Goal: Information Seeking & Learning: Understand process/instructions

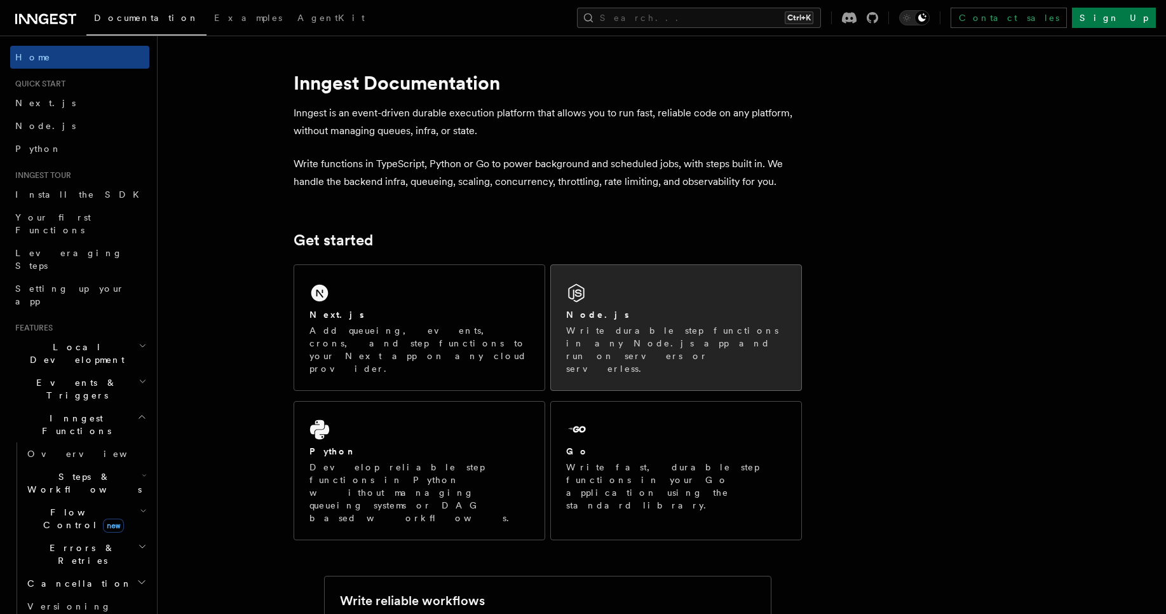
click at [667, 314] on div "Node.js" at bounding box center [676, 314] width 220 height 13
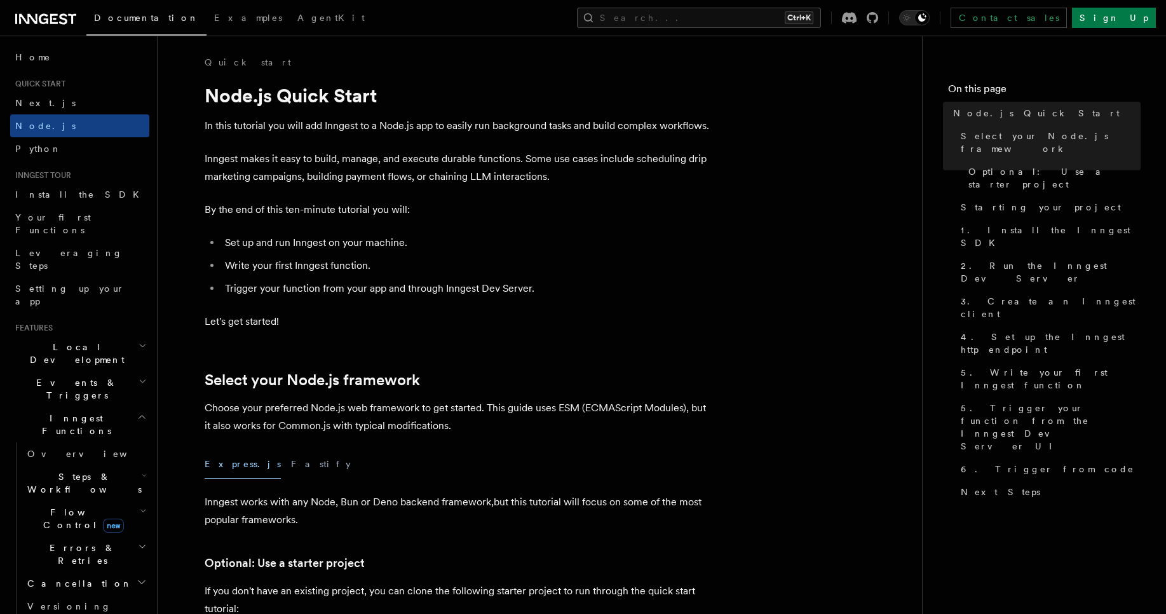
click at [443, 292] on li "Trigger your function from your app and through Inngest Dev Server." at bounding box center [467, 289] width 492 height 18
click at [381, 264] on li "Write your first Inngest function." at bounding box center [467, 266] width 492 height 18
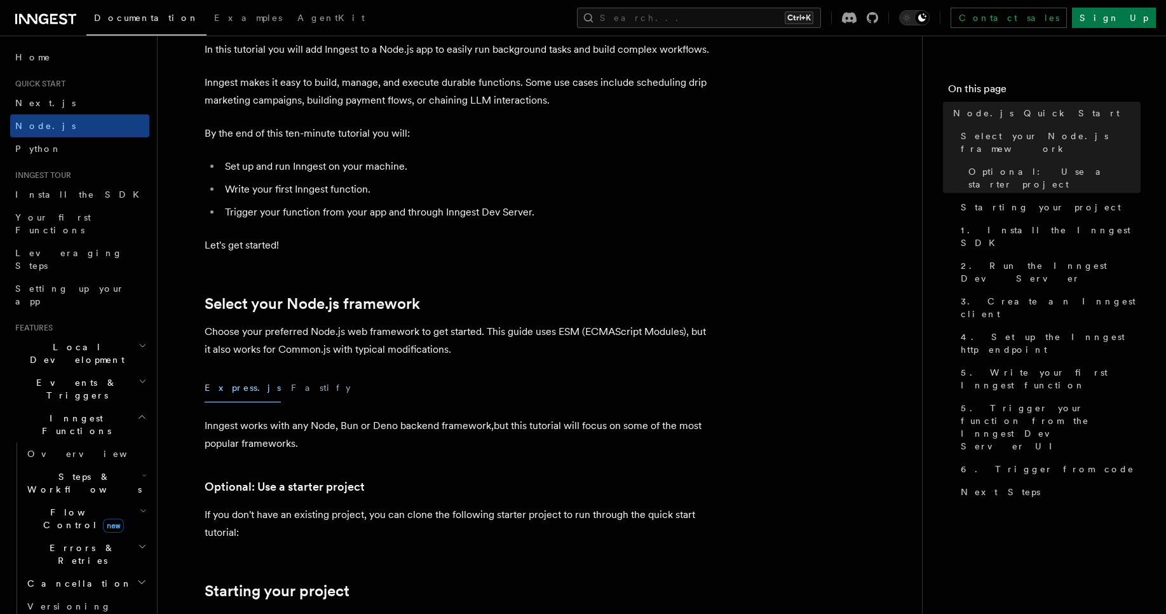
scroll to position [102, 0]
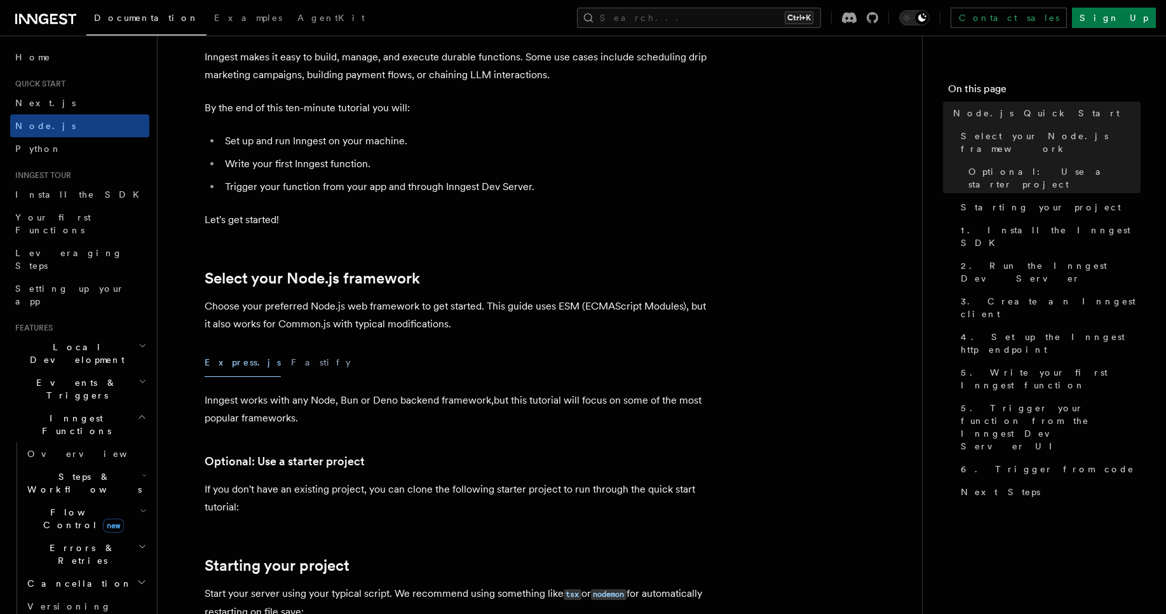
click at [279, 405] on p "Inngest works with any Node, Bun or Deno backend framework,but this tutorial wi…" at bounding box center [459, 409] width 508 height 36
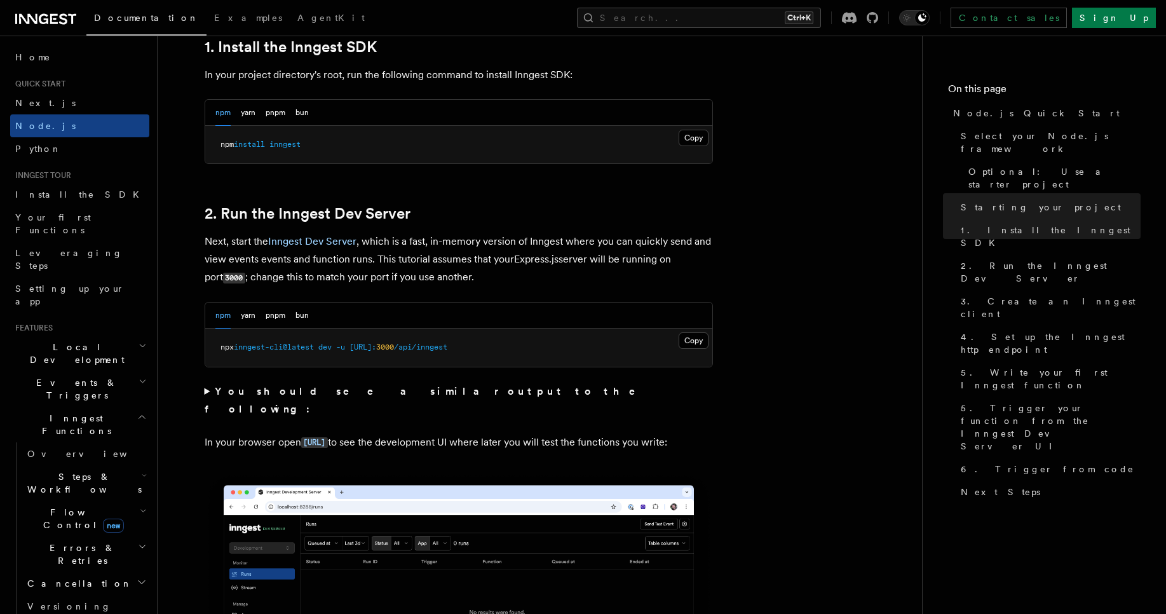
scroll to position [864, 0]
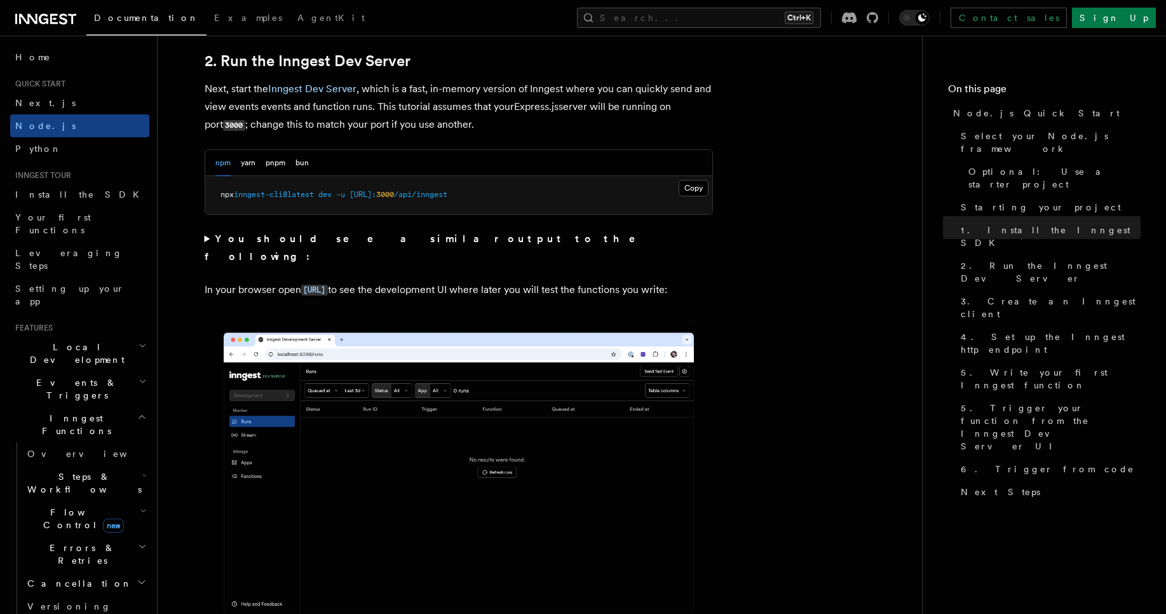
scroll to position [1017, 0]
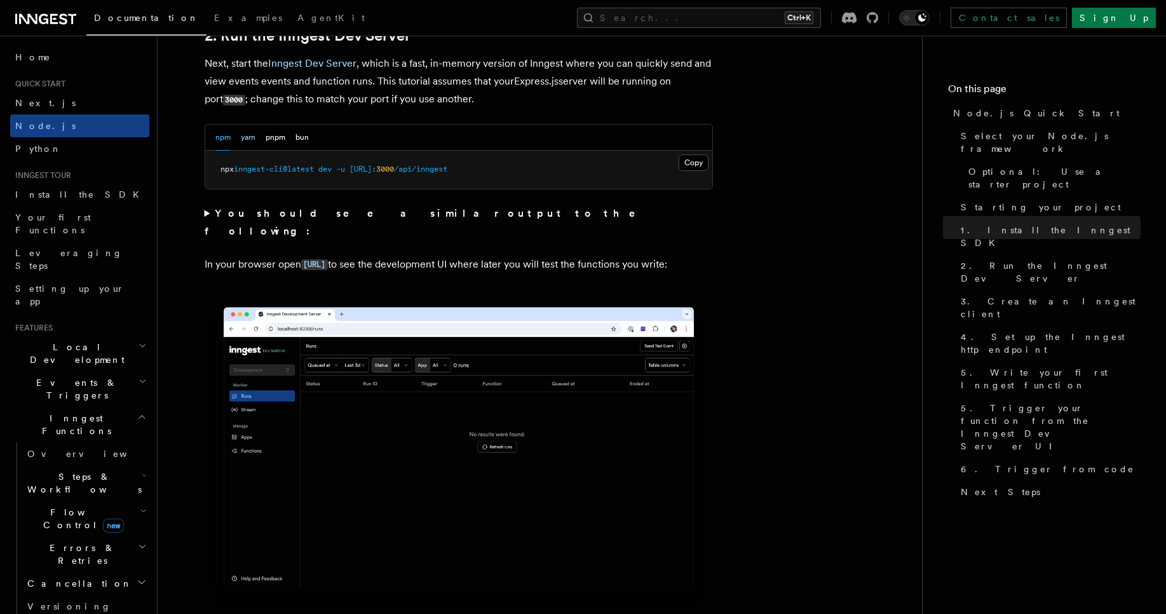
click at [247, 149] on button "yarn" at bounding box center [248, 138] width 15 height 26
click at [269, 147] on button "pnpm" at bounding box center [276, 138] width 20 height 26
click at [301, 144] on button "bun" at bounding box center [301, 138] width 13 height 26
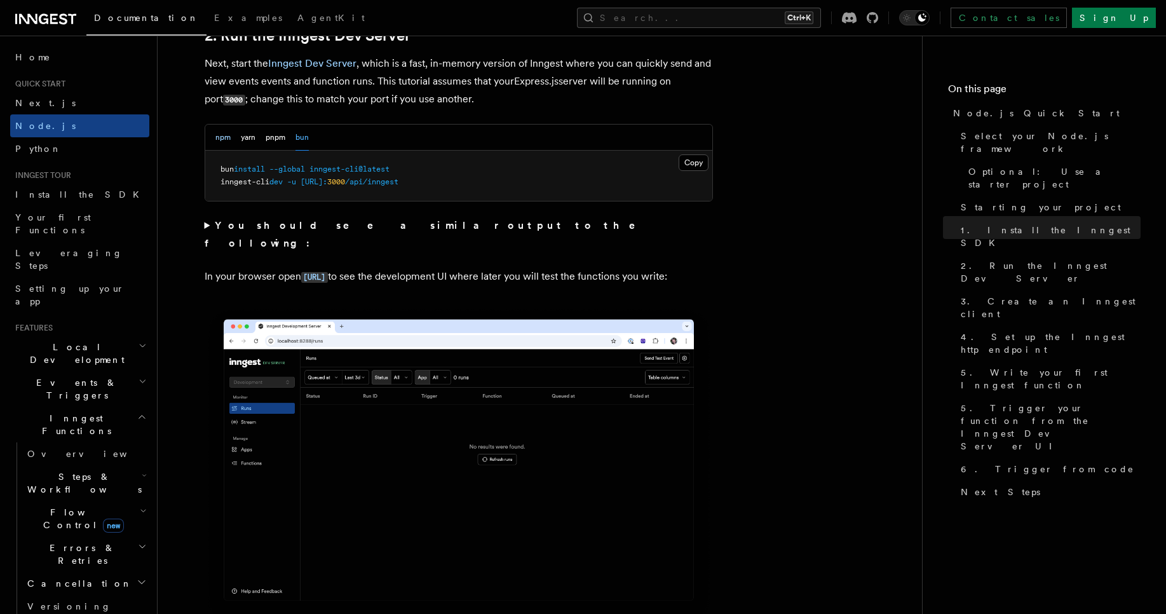
click at [223, 143] on button "npm" at bounding box center [222, 138] width 15 height 26
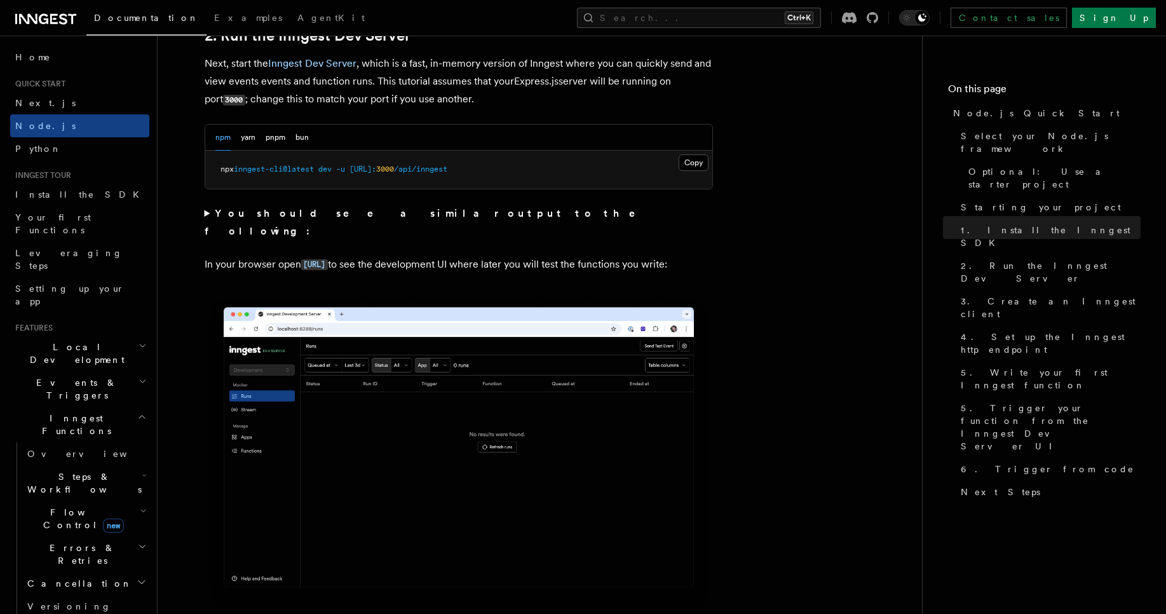
click at [545, 172] on pre "npx inngest-cli@latest dev -u [URL]: 3000 /api/inngest" at bounding box center [458, 170] width 507 height 38
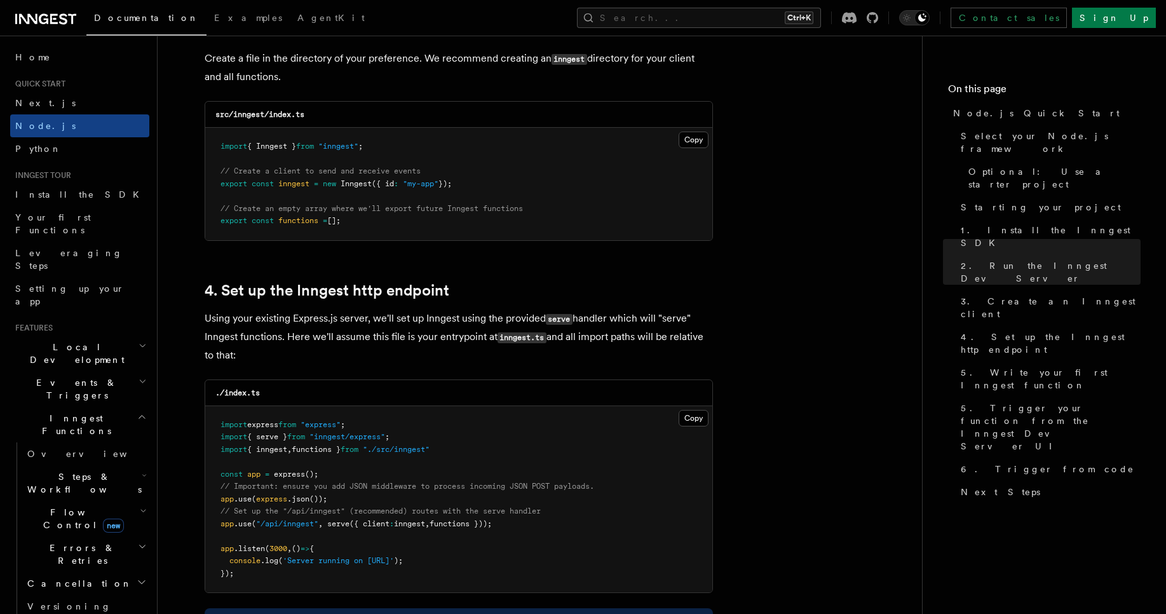
scroll to position [1703, 0]
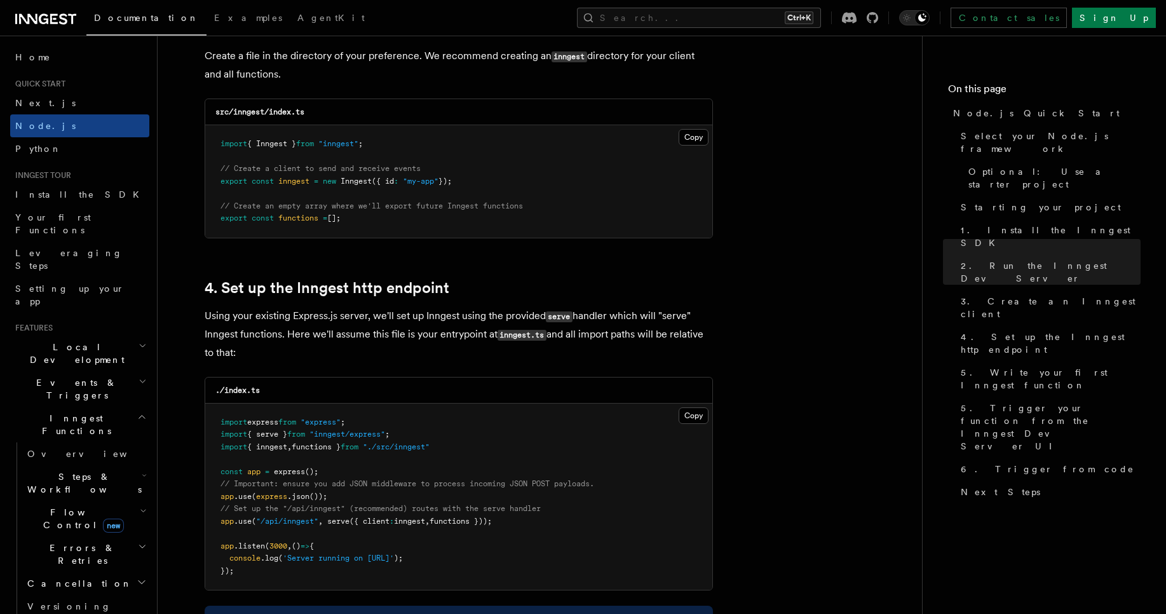
click at [355, 214] on pre "import { Inngest } from "inngest" ; // Create a client to send and receive even…" at bounding box center [458, 181] width 507 height 112
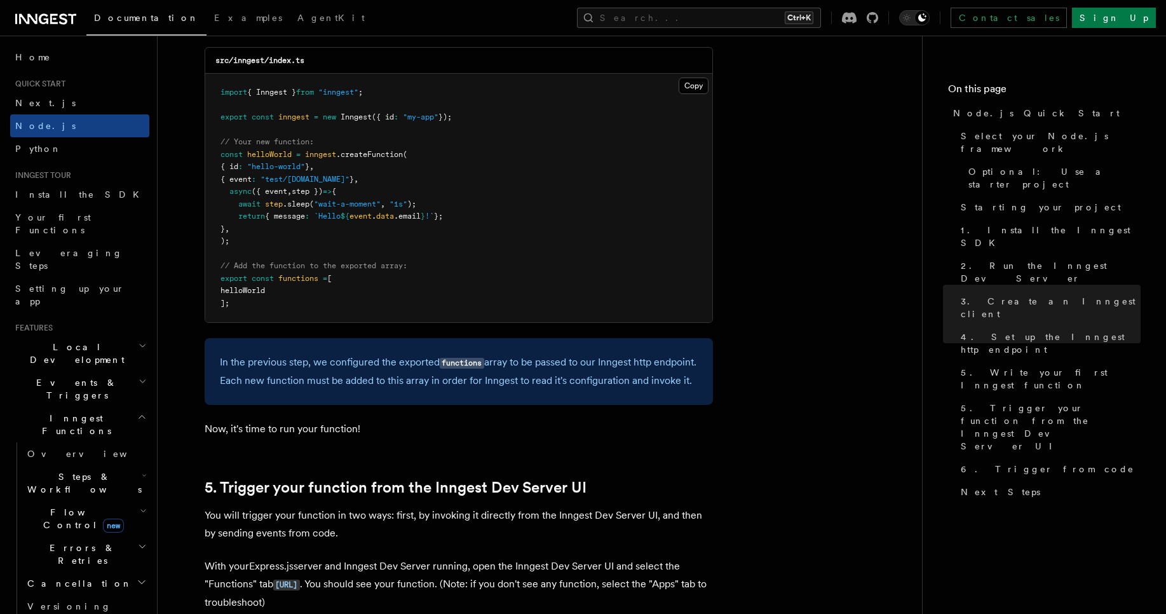
scroll to position [2592, 0]
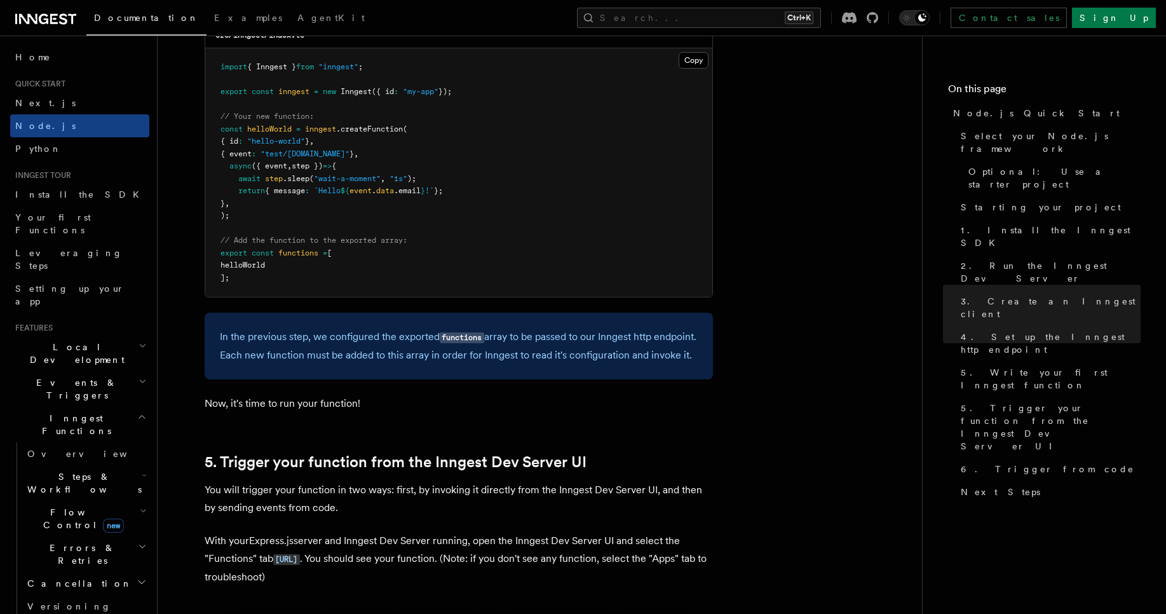
click at [443, 193] on span "};" at bounding box center [438, 190] width 9 height 9
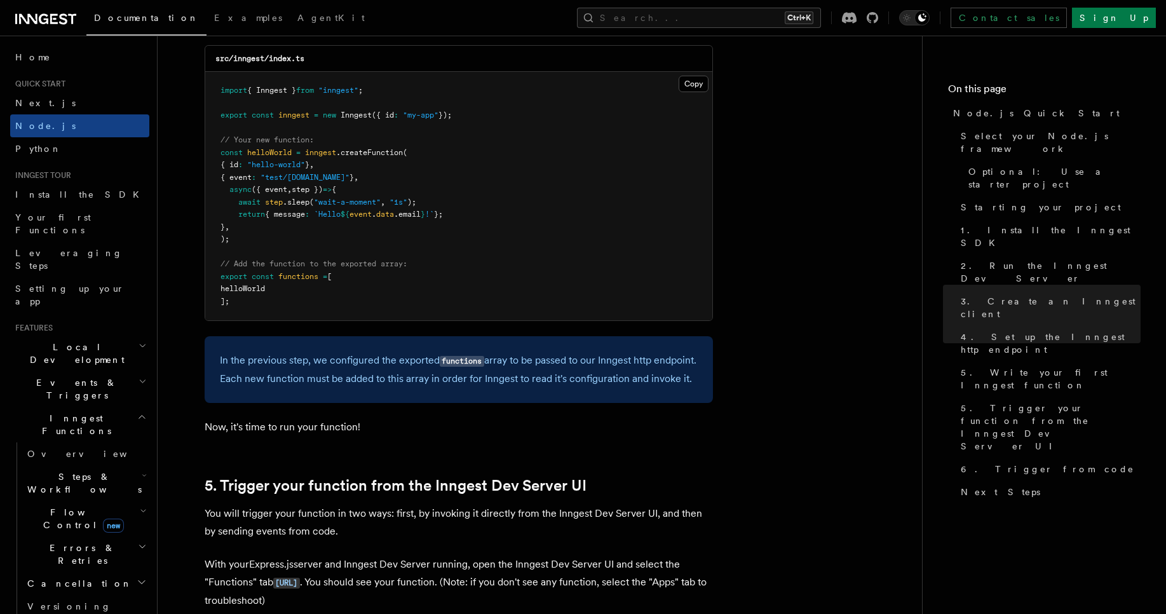
scroll to position [2541, 0]
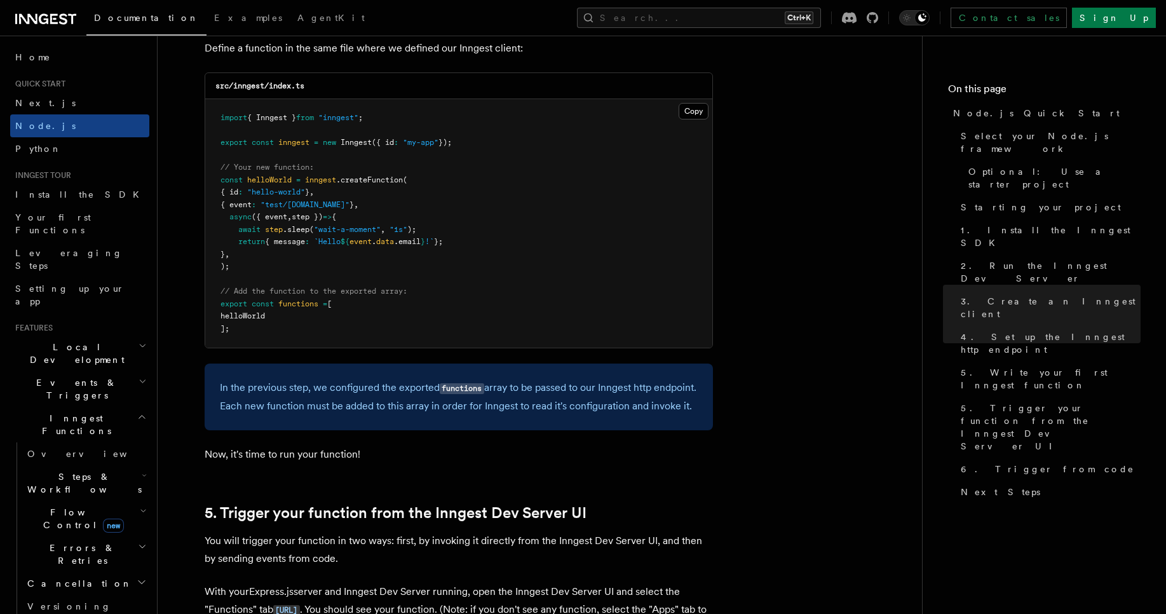
click at [527, 181] on pre "import { Inngest } from "inngest" ; export const inngest = new Inngest ({ id : …" at bounding box center [458, 223] width 507 height 248
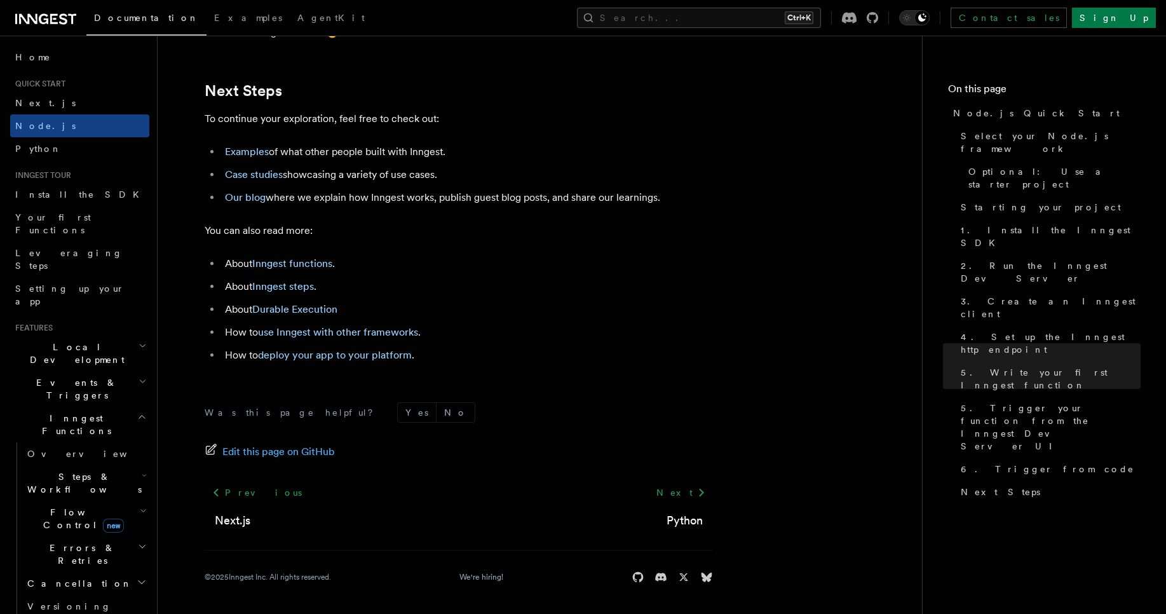
scroll to position [7949, 0]
